Goal: Find specific page/section: Find specific page/section

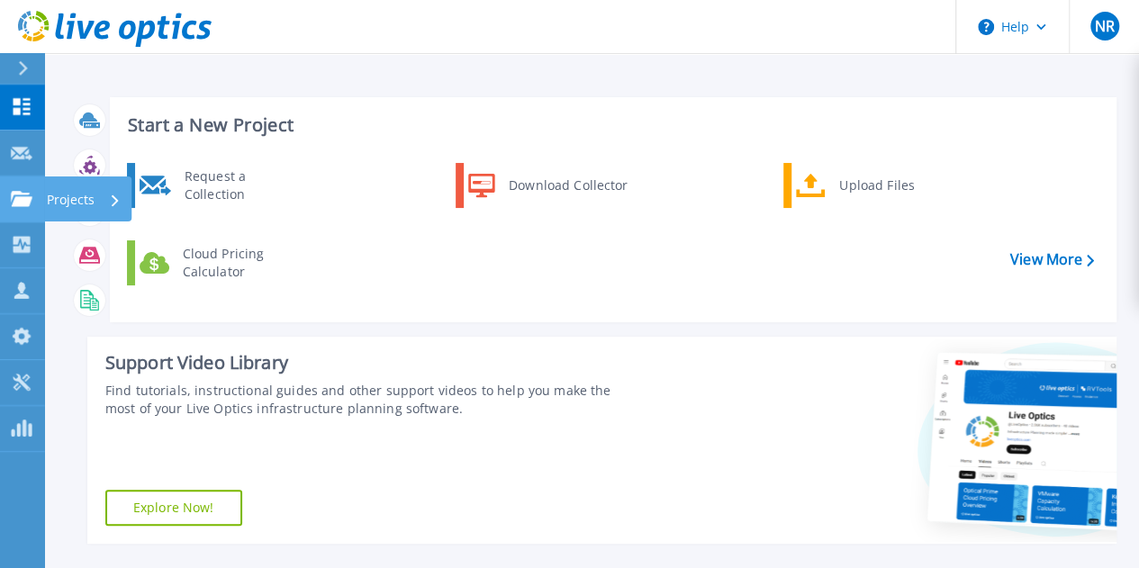
click at [34, 196] on link "Projects Projects" at bounding box center [22, 199] width 45 height 46
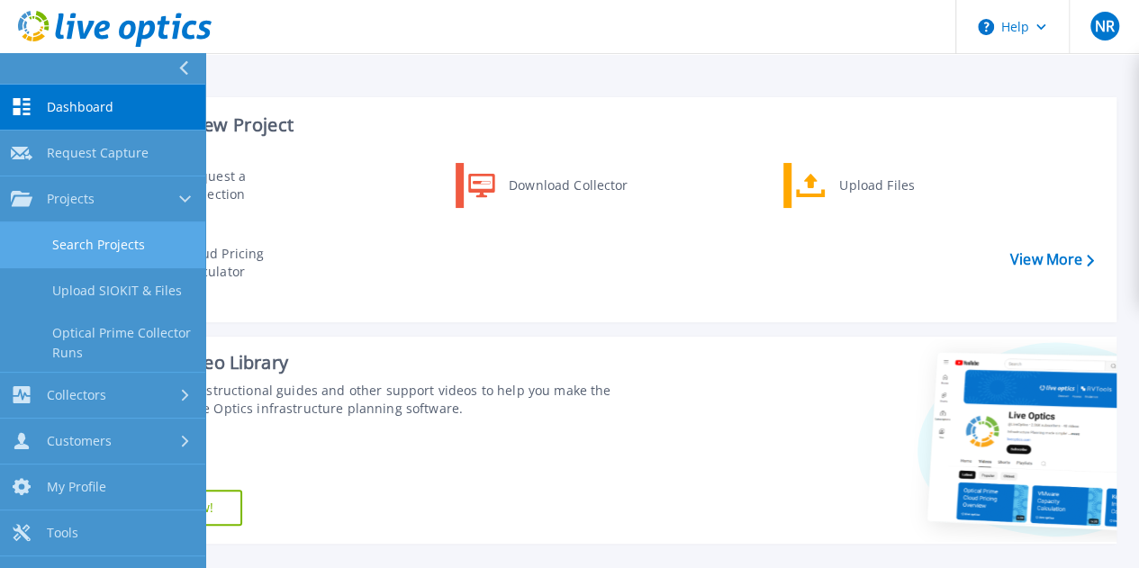
click at [87, 244] on link "Search Projects" at bounding box center [102, 245] width 205 height 46
click at [149, 242] on link "Search Projects" at bounding box center [102, 245] width 205 height 46
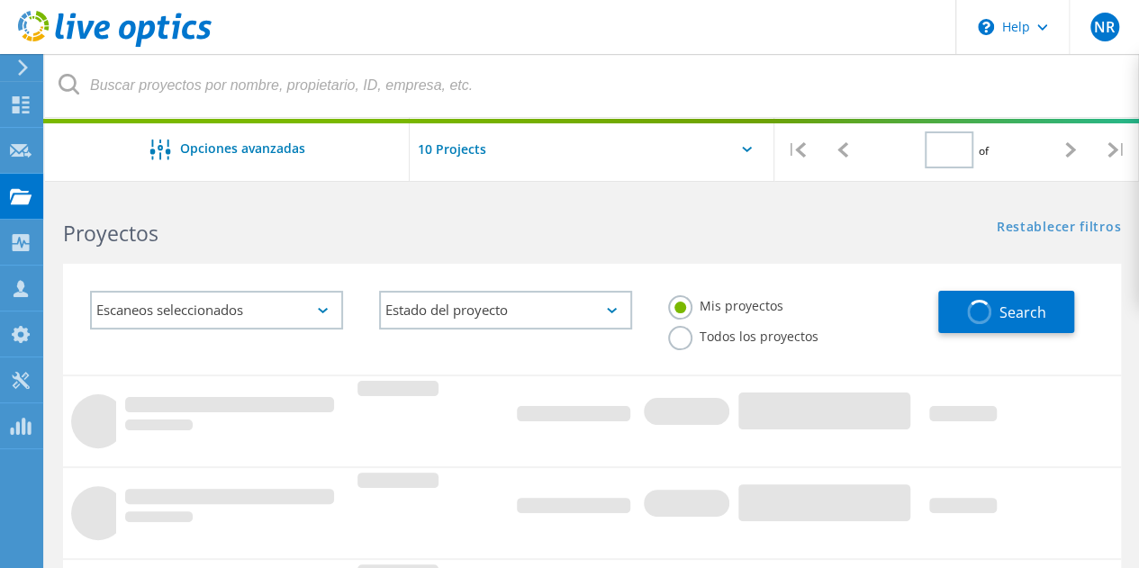
type input "1"
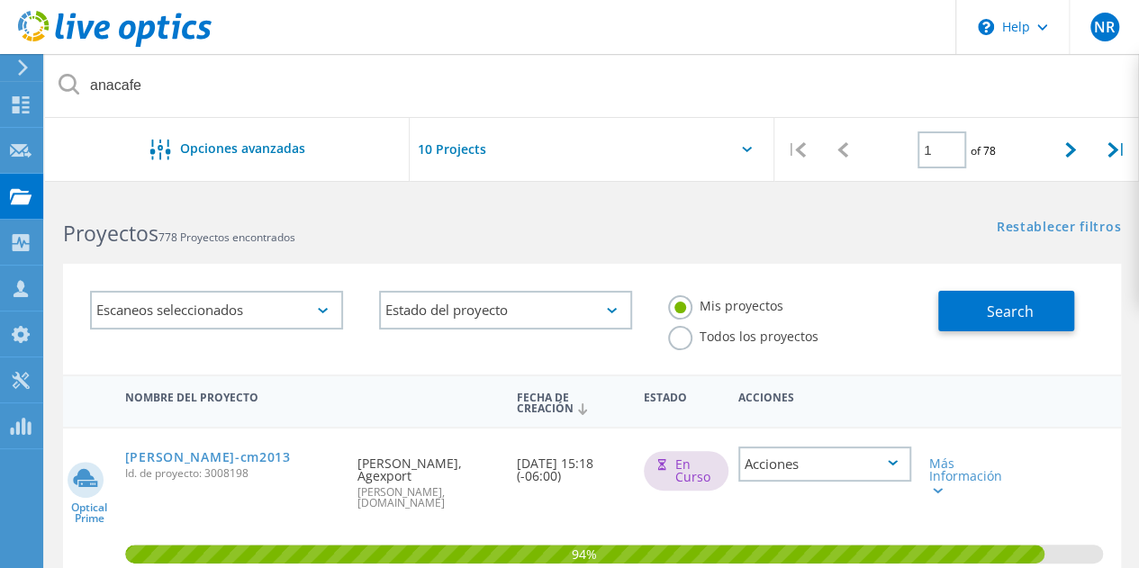
type input "anacafe"
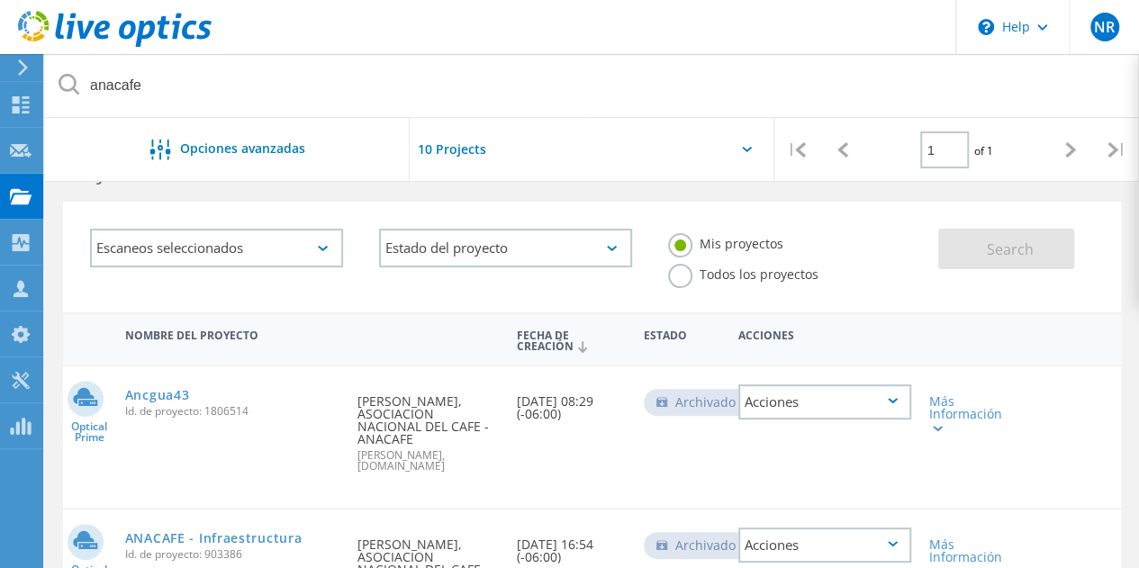
scroll to position [90, 0]
